Goal: Book appointment/travel/reservation

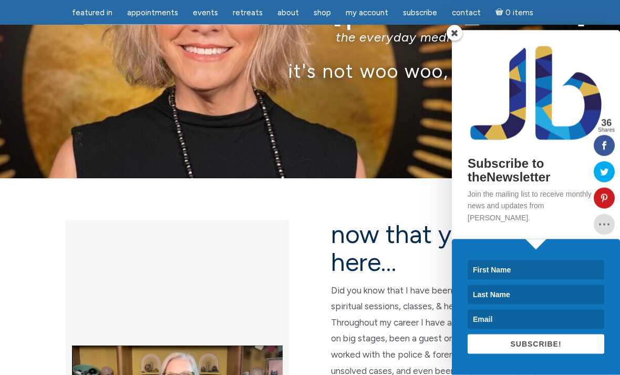
scroll to position [106, 0]
click at [451, 68] on p "it's not woo woo, it's true true™" at bounding box center [310, 70] width 558 height 23
click at [460, 41] on span at bounding box center [455, 33] width 16 height 16
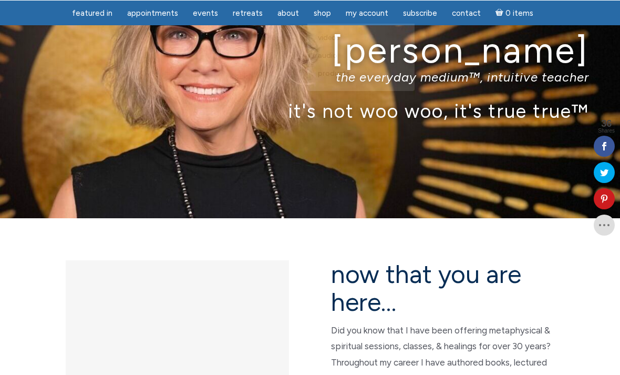
scroll to position [66, 0]
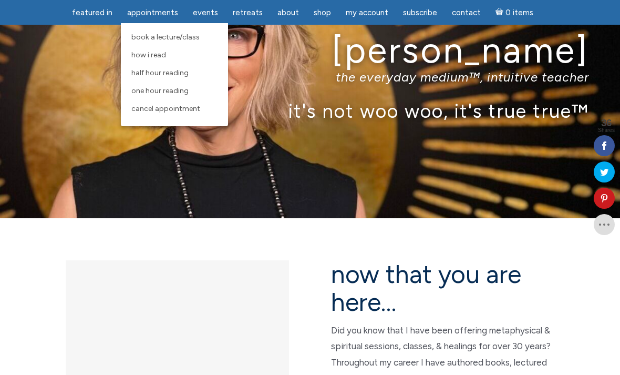
click at [161, 69] on span "Half Hour Reading" at bounding box center [159, 72] width 57 height 9
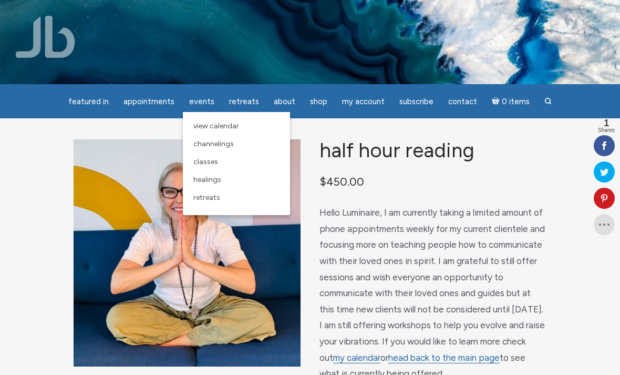
click at [210, 125] on span "View Calendar" at bounding box center [216, 125] width 46 height 9
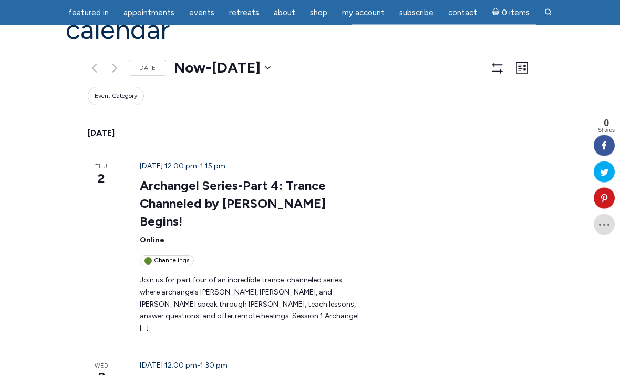
scroll to position [111, 0]
click at [154, 178] on link "Archangel Series-Part 4: Trance Channeled by [PERSON_NAME] Begins!" at bounding box center [233, 203] width 186 height 51
